Goal: Task Accomplishment & Management: Use online tool/utility

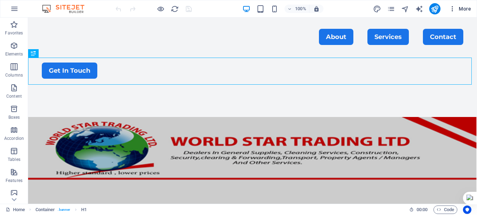
click at [454, 9] on icon "button" at bounding box center [452, 8] width 7 height 7
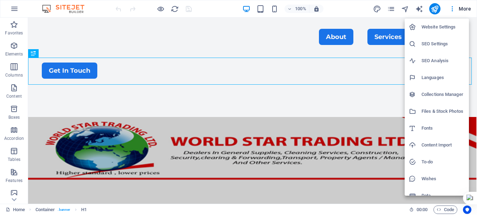
click at [438, 44] on h6 "SEO Settings" at bounding box center [442, 44] width 43 height 8
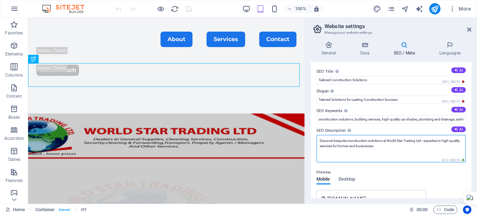
click at [348, 144] on textarea "Discover bespoke construction solutions at World Star Trading Ltd—expertise in …" at bounding box center [390, 148] width 149 height 27
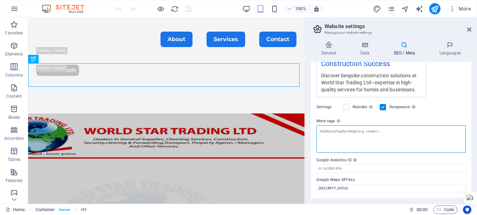
scroll to position [156, 0]
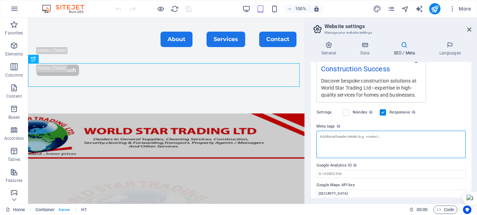
click at [331, 137] on textarea "Meta tags Enter HTML code here that will be placed inside the tags of your webs…" at bounding box center [390, 144] width 149 height 27
paste textarea "<meta name="description" content="Learn how to cook eggs with this complete gui…"
click at [376, 135] on textarea "<meta name="description" content="Learn how to cook eggs with this complete gui…" at bounding box center [390, 144] width 149 height 27
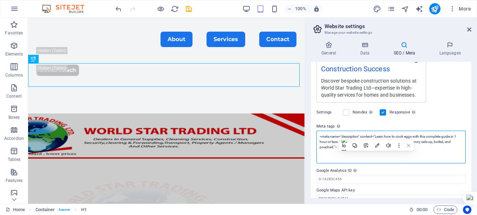
click at [334, 148] on textarea "<meta name="description" content="Learn how to cook eggs with this complete gui…" at bounding box center [390, 147] width 149 height 33
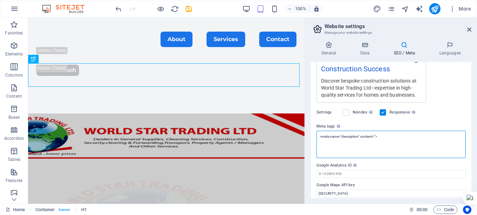
paste textarea "Whether you're building from the ground up or enhancing existing spaces, we off…"
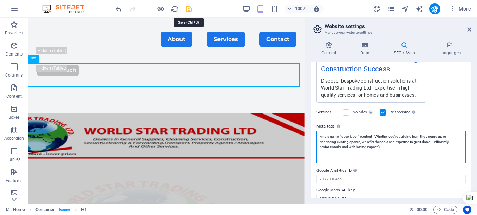
type textarea "<meta name="description" content="Whether you're building from the ground up or…"
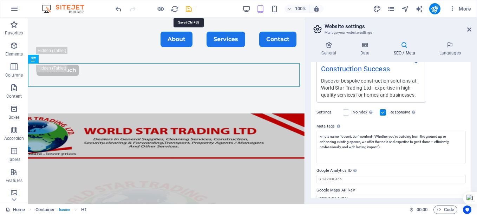
click at [189, 7] on icon "save" at bounding box center [189, 9] width 8 height 8
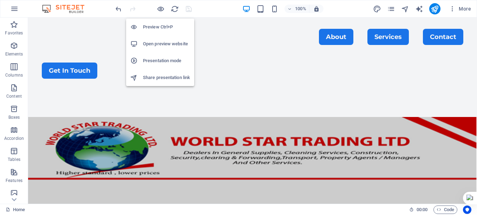
click at [168, 74] on h6 "Share presentation link" at bounding box center [166, 77] width 47 height 8
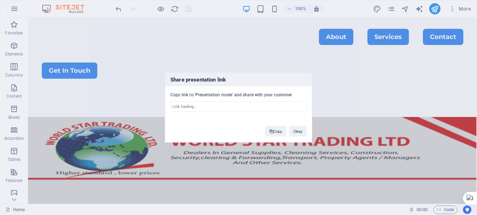
type input "[URL][DOMAIN_NAME]"
click at [280, 131] on button "Copy" at bounding box center [275, 131] width 21 height 11
click at [298, 132] on button "Okay" at bounding box center [298, 131] width 18 height 11
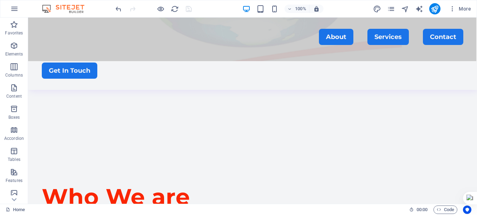
scroll to position [234, 0]
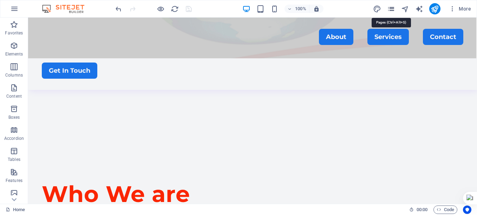
click at [394, 8] on icon "pages" at bounding box center [391, 9] width 8 height 8
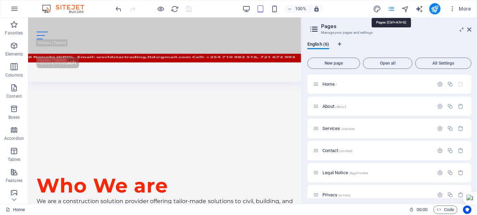
scroll to position [240, 0]
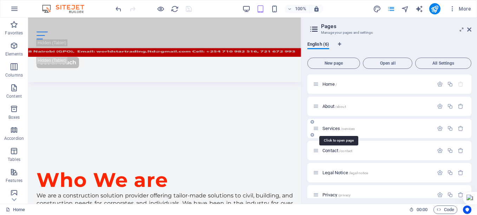
click at [331, 127] on span "Services /services" at bounding box center [338, 128] width 32 height 5
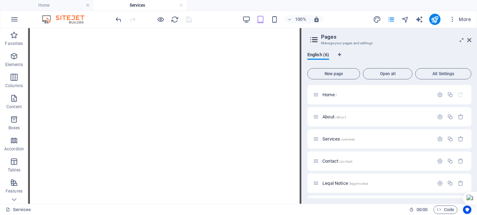
scroll to position [2888, 0]
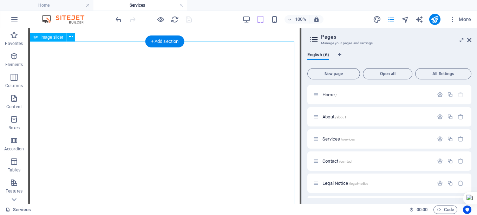
select select "ms"
select select "s"
select select "progressive"
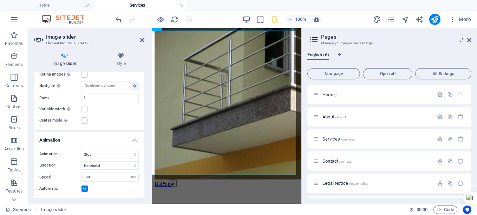
scroll to position [388, 0]
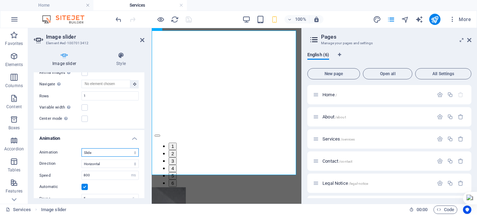
click at [114, 149] on select "Slide Fade" at bounding box center [109, 152] width 57 height 8
select select "fade"
click at [81, 148] on select "Slide Fade" at bounding box center [109, 152] width 57 height 8
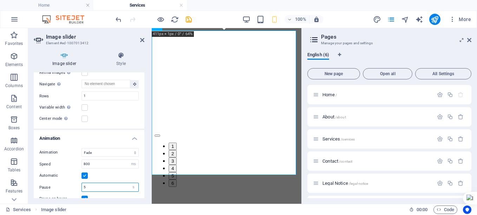
click at [94, 184] on input "5" at bounding box center [110, 187] width 57 height 8
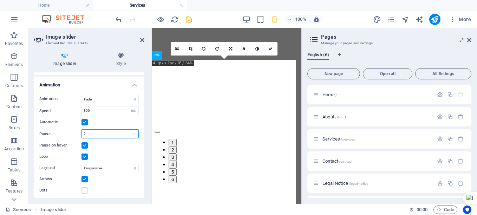
scroll to position [1768, 0]
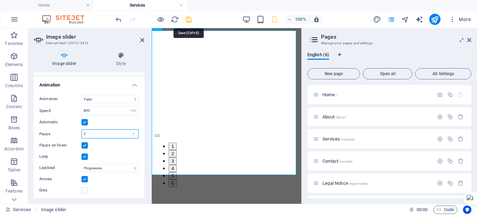
type input "2"
click at [188, 19] on icon "save" at bounding box center [189, 19] width 8 height 8
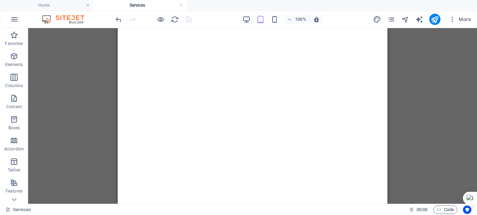
scroll to position [2800, 0]
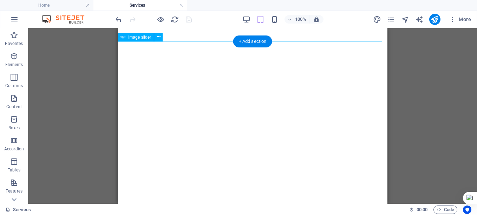
select select "fade"
select select "ms"
select select "s"
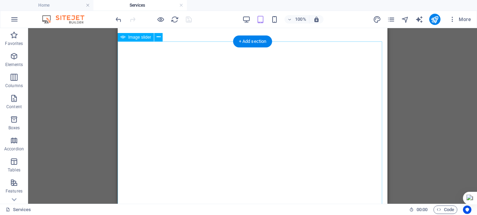
select select "progressive"
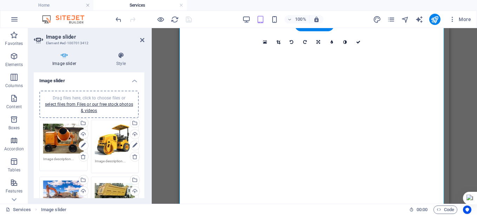
scroll to position [2888, 0]
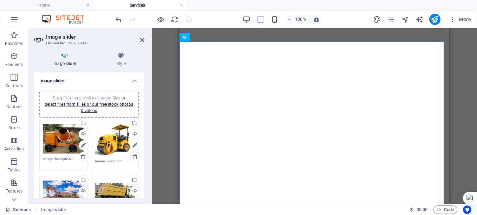
drag, startPoint x: 142, startPoint y: 89, endPoint x: 143, endPoint y: 95, distance: 6.0
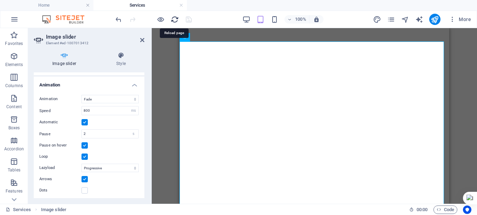
click at [174, 19] on icon "reload" at bounding box center [175, 19] width 8 height 8
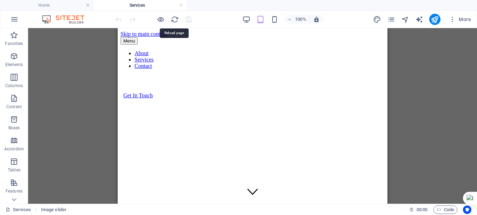
scroll to position [0, 0]
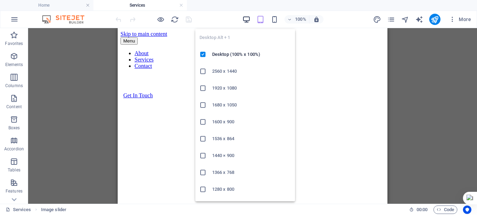
click at [249, 20] on icon "button" at bounding box center [246, 19] width 8 height 8
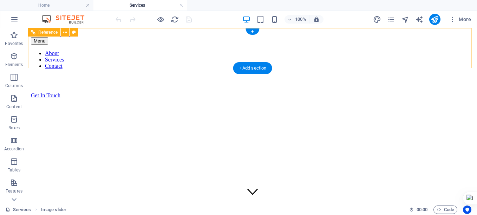
click at [137, 50] on nav "About Services Contact" at bounding box center [252, 59] width 443 height 19
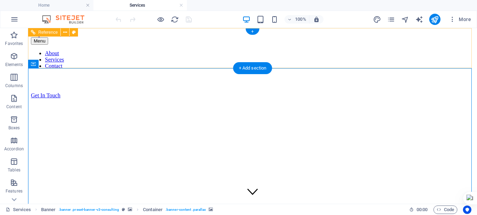
click at [319, 50] on nav "About Services Contact" at bounding box center [252, 59] width 443 height 19
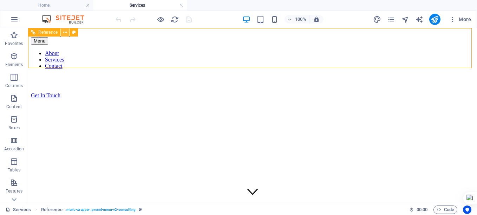
click at [65, 32] on icon at bounding box center [65, 32] width 4 height 7
click at [166, 50] on nav "About Services Contact" at bounding box center [252, 59] width 443 height 19
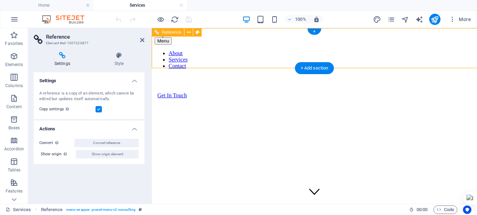
select select "rem"
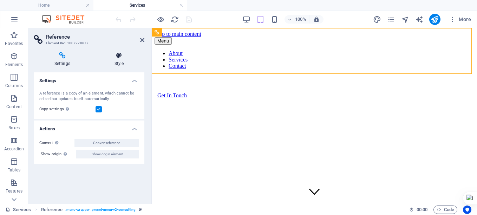
click at [120, 58] on icon at bounding box center [119, 55] width 51 height 7
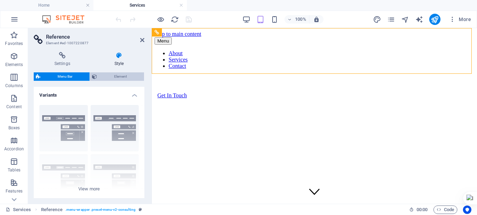
click at [122, 75] on span "Element" at bounding box center [120, 76] width 43 height 8
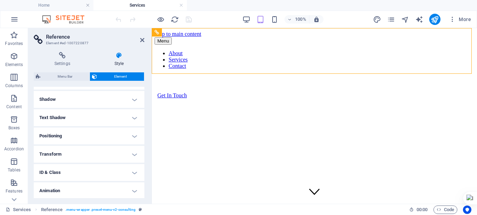
scroll to position [110, 0]
click at [142, 40] on icon at bounding box center [142, 40] width 4 height 6
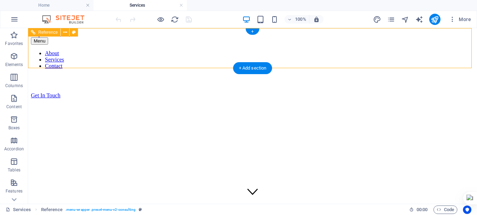
click at [210, 50] on nav "About Services Contact" at bounding box center [252, 59] width 443 height 19
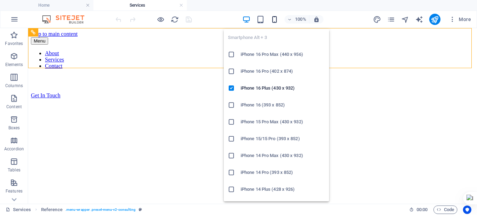
click at [276, 20] on icon "button" at bounding box center [274, 19] width 8 height 8
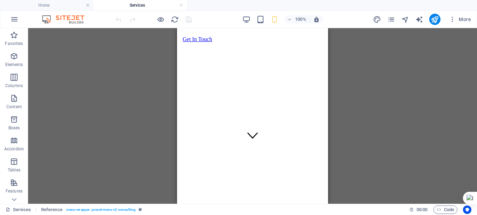
scroll to position [0, 0]
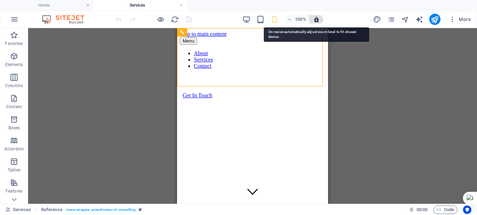
click at [317, 20] on icon "button" at bounding box center [316, 19] width 6 height 6
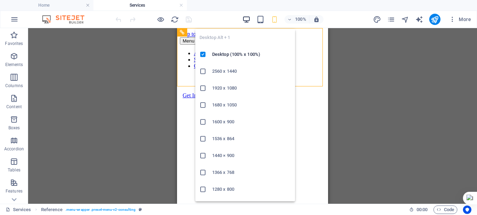
click at [245, 18] on icon "button" at bounding box center [246, 19] width 8 height 8
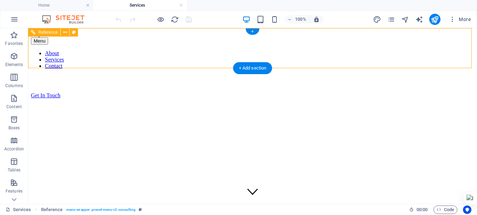
click at [268, 50] on nav "About Services Contact" at bounding box center [252, 59] width 443 height 19
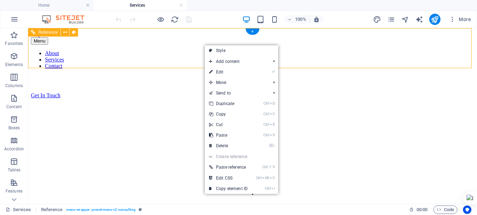
click at [192, 50] on nav "About Services Contact" at bounding box center [252, 59] width 443 height 19
select select "rem"
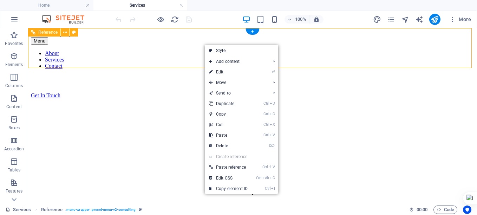
select select "rem"
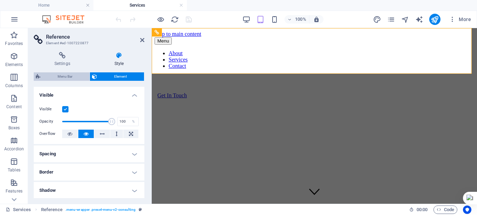
click at [53, 76] on span "Menu Bar" at bounding box center [64, 76] width 45 height 8
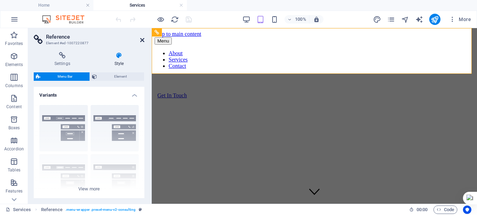
click at [143, 40] on icon at bounding box center [142, 40] width 4 height 6
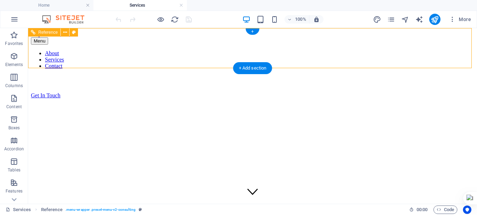
click at [92, 53] on nav "About Services Contact" at bounding box center [252, 59] width 443 height 19
click at [118, 209] on span ". menu-wrapper .preset-menu-v2-consulting" at bounding box center [100, 209] width 71 height 8
click at [86, 208] on span ". menu-wrapper .preset-menu-v2-consulting" at bounding box center [100, 209] width 71 height 8
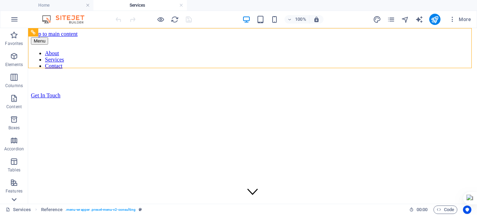
click at [13, 199] on icon at bounding box center [14, 199] width 5 height 3
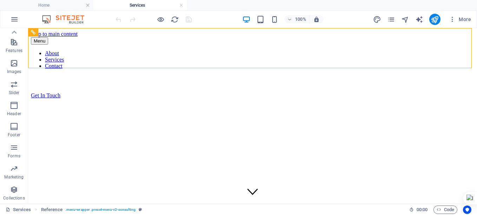
click at [13, 199] on p "Collections" at bounding box center [13, 198] width 21 height 6
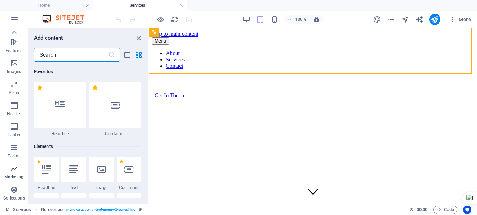
scroll to position [6427, 0]
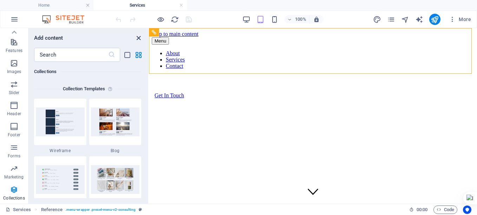
click at [138, 38] on icon "close panel" at bounding box center [138, 38] width 8 height 8
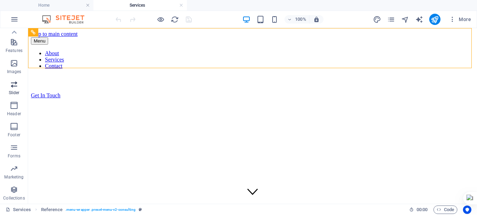
click at [15, 87] on icon "button" at bounding box center [14, 84] width 8 height 8
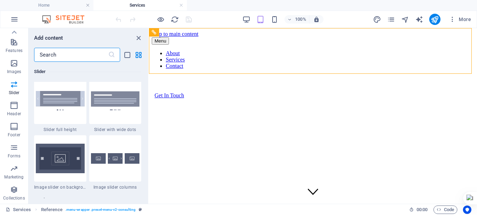
scroll to position [4219, 0]
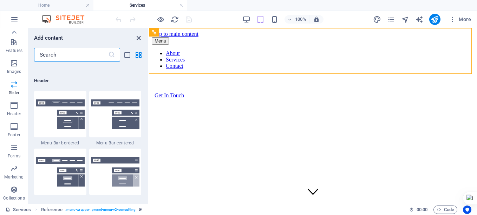
click at [138, 38] on icon "close panel" at bounding box center [138, 38] width 8 height 8
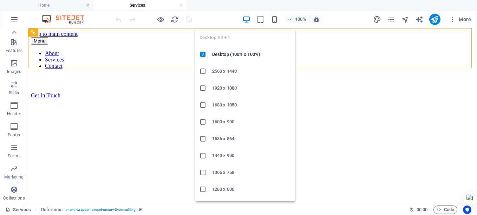
click at [247, 19] on icon "button" at bounding box center [246, 19] width 8 height 8
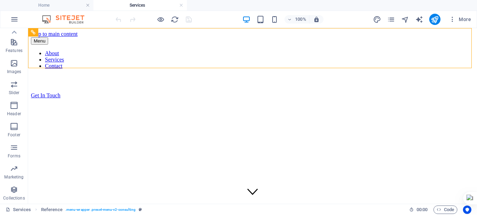
click at [229, 21] on div "100% More" at bounding box center [294, 19] width 360 height 11
